Goal: Task Accomplishment & Management: Use online tool/utility

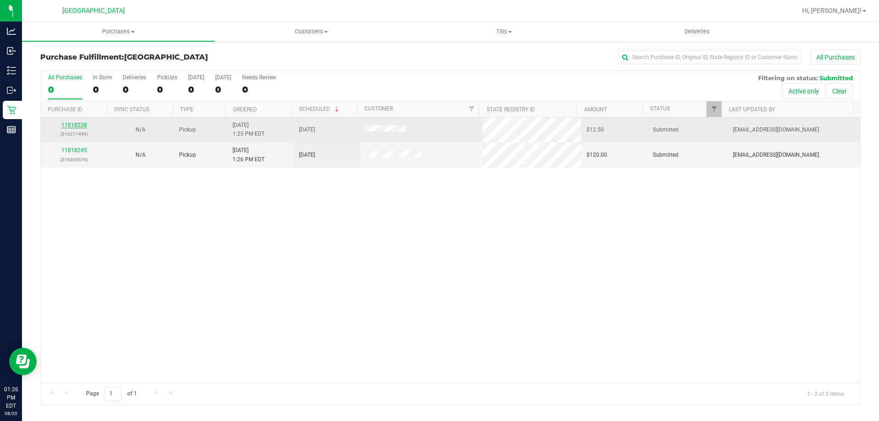
click at [77, 124] on link "11818238" at bounding box center [74, 125] width 26 height 6
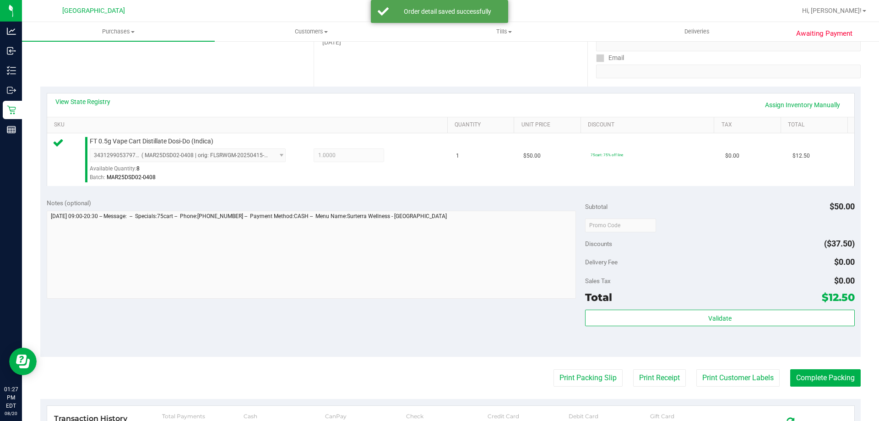
scroll to position [175, 0]
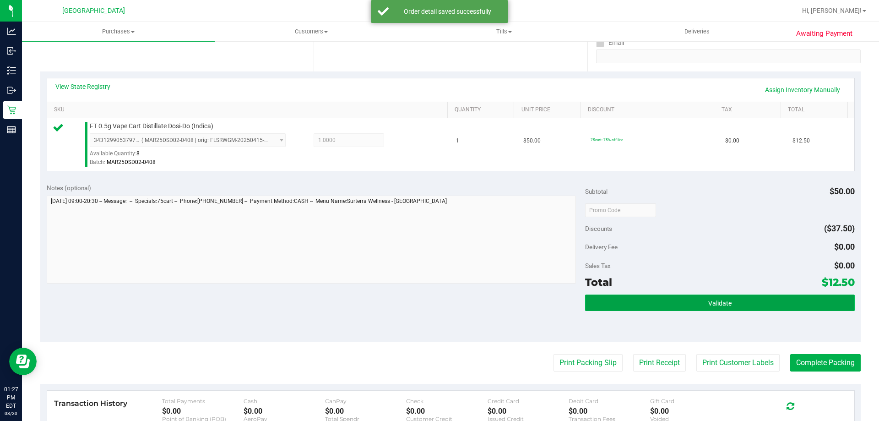
click at [745, 301] on button "Validate" at bounding box center [719, 303] width 269 height 16
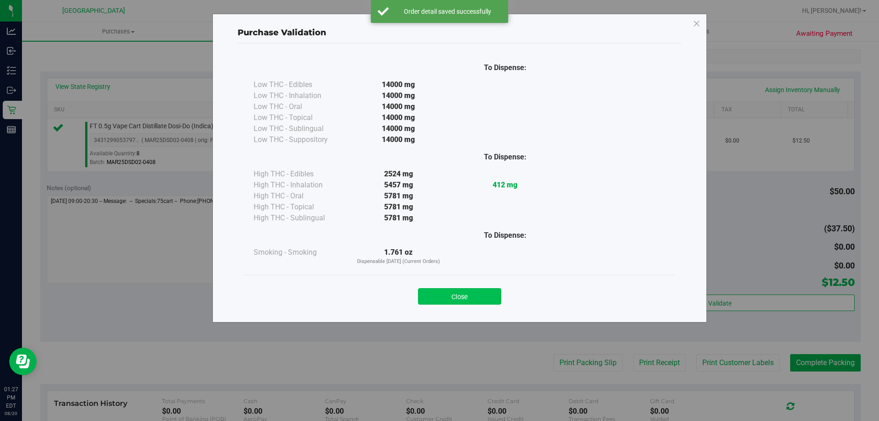
click at [460, 301] on button "Close" at bounding box center [459, 296] width 83 height 16
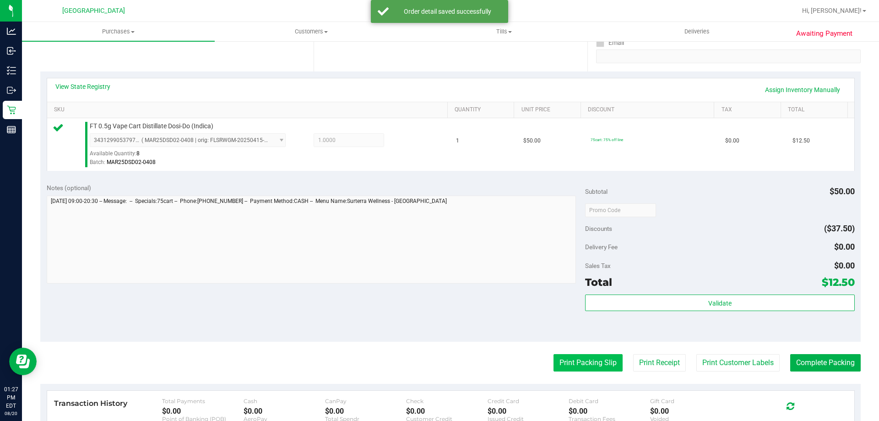
click at [580, 358] on button "Print Packing Slip" at bounding box center [588, 362] width 69 height 17
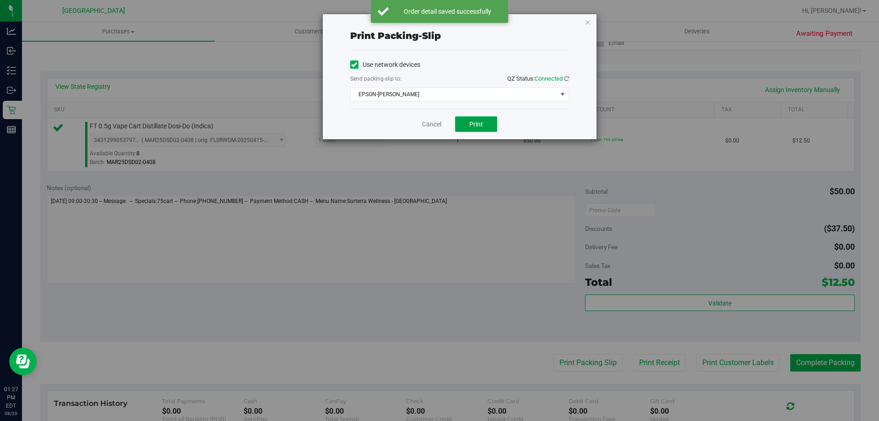
click at [475, 121] on span "Print" at bounding box center [476, 123] width 14 height 7
click at [431, 121] on link "Cancel" at bounding box center [431, 125] width 19 height 10
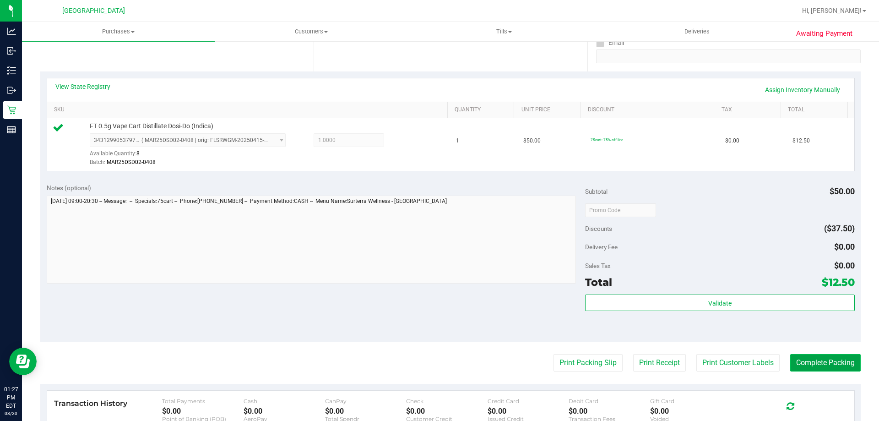
click at [809, 357] on button "Complete Packing" at bounding box center [826, 362] width 71 height 17
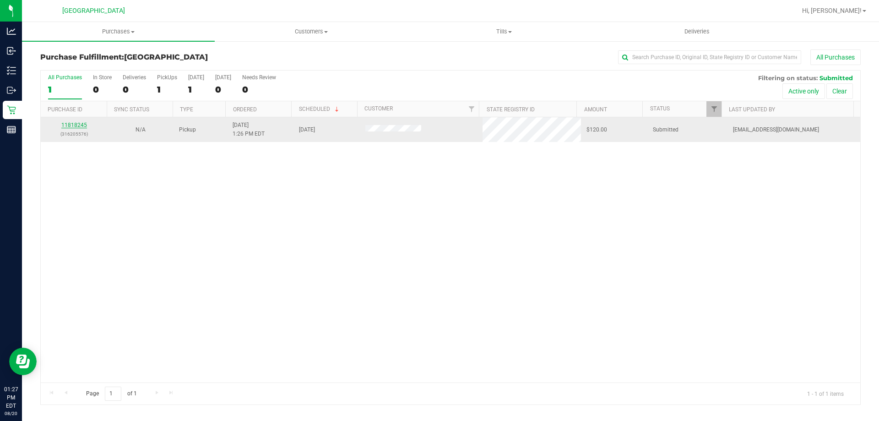
click at [71, 124] on link "11818245" at bounding box center [74, 125] width 26 height 6
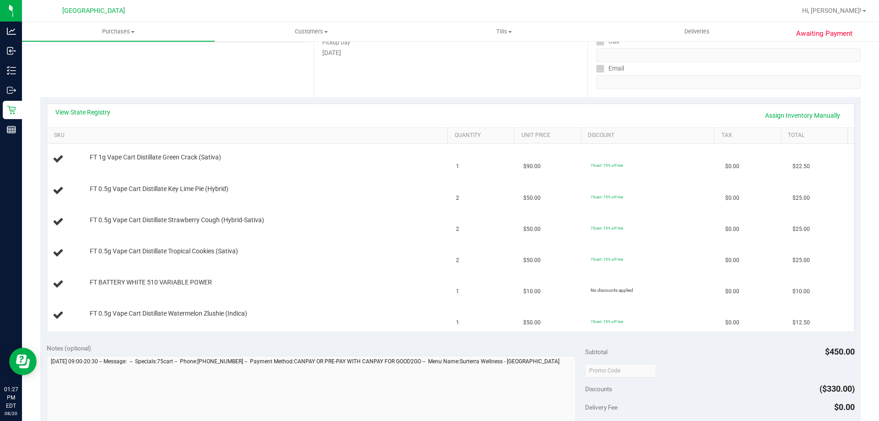
scroll to position [152, 0]
click at [82, 109] on link "View State Registry" at bounding box center [82, 110] width 55 height 9
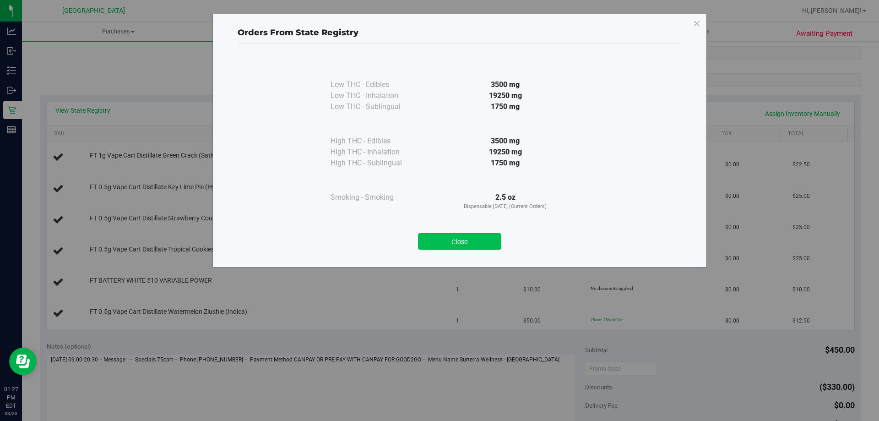
click at [465, 241] on button "Close" at bounding box center [459, 241] width 83 height 16
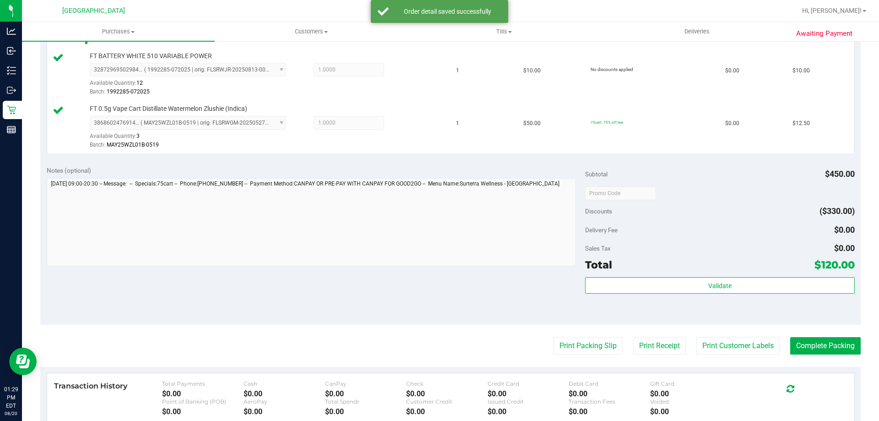
scroll to position [484, 0]
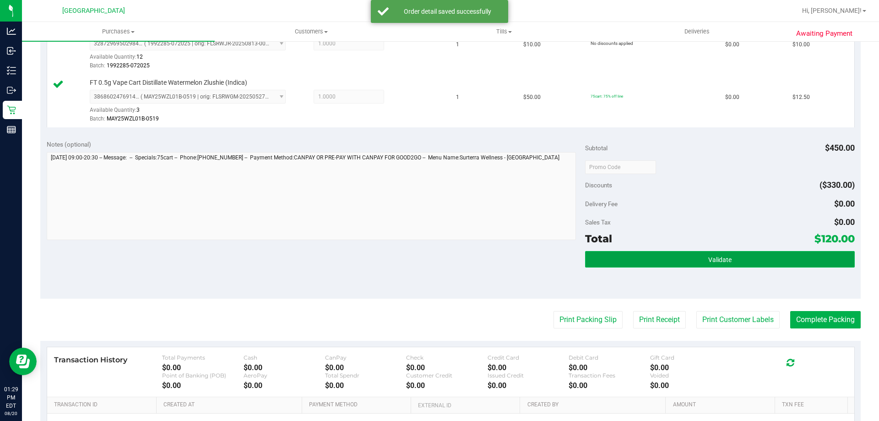
click at [726, 260] on span "Validate" at bounding box center [720, 259] width 23 height 7
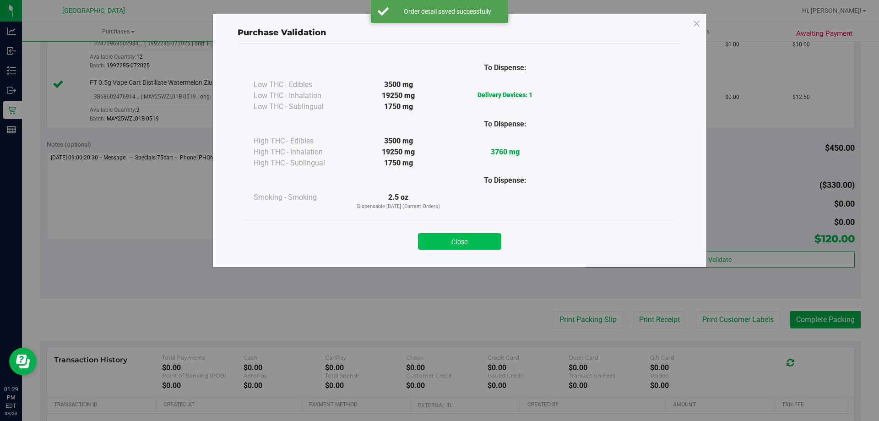
click at [469, 240] on button "Close" at bounding box center [459, 241] width 83 height 16
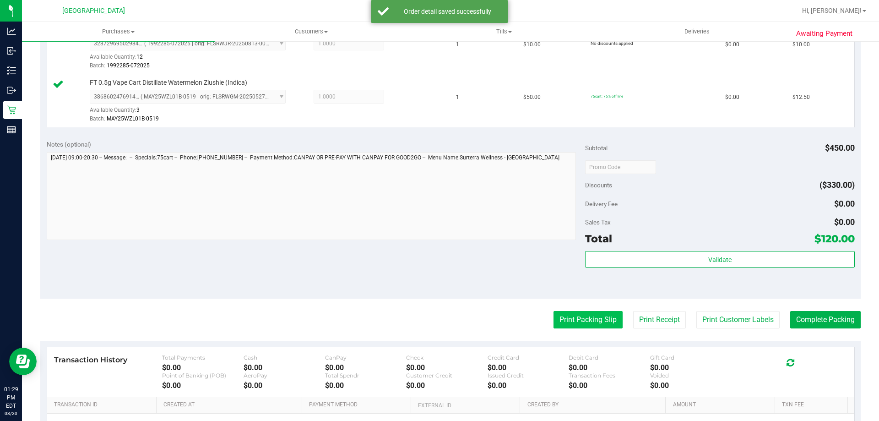
click at [586, 319] on button "Print Packing Slip" at bounding box center [588, 319] width 69 height 17
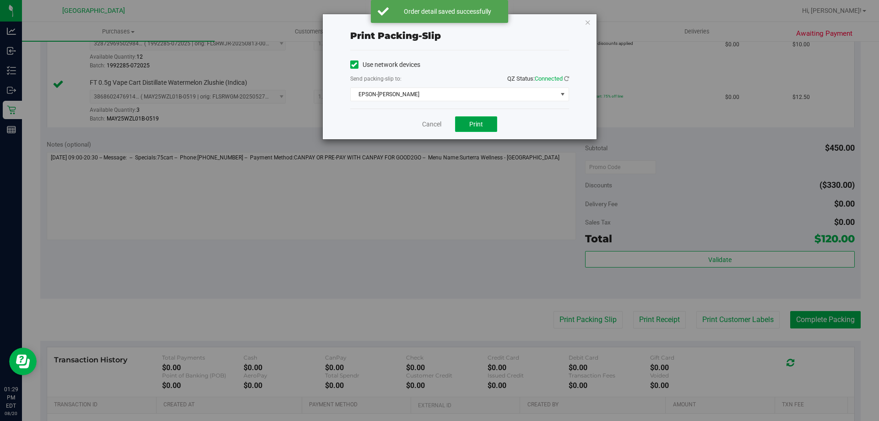
click at [478, 123] on span "Print" at bounding box center [476, 123] width 14 height 7
click at [430, 123] on link "Cancel" at bounding box center [431, 125] width 19 height 10
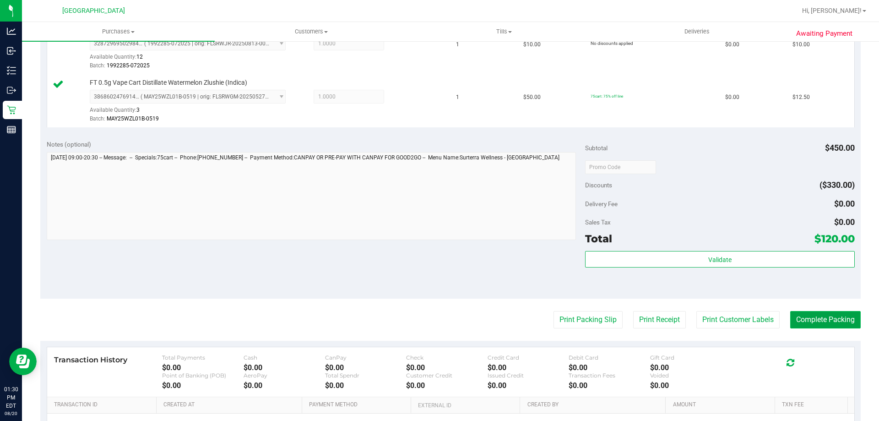
click at [831, 320] on button "Complete Packing" at bounding box center [826, 319] width 71 height 17
